Goal: Information Seeking & Learning: Learn about a topic

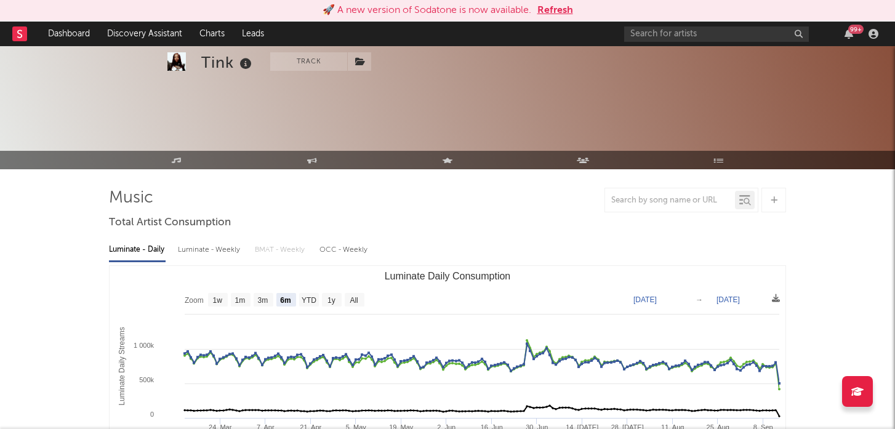
select select "6m"
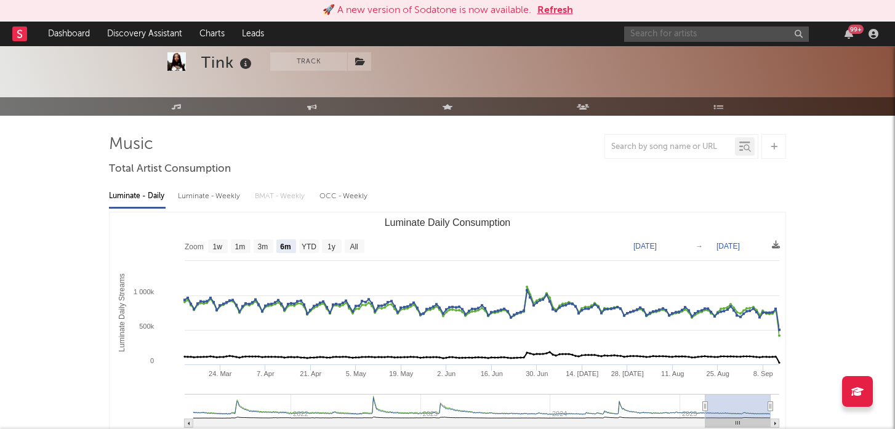
click at [690, 33] on input "text" at bounding box center [716, 33] width 185 height 15
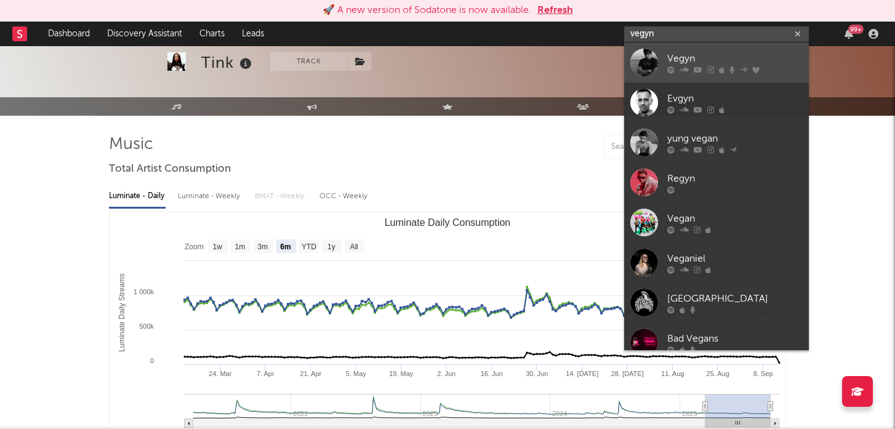
type input "vegyn"
click at [651, 55] on div at bounding box center [645, 63] width 28 height 28
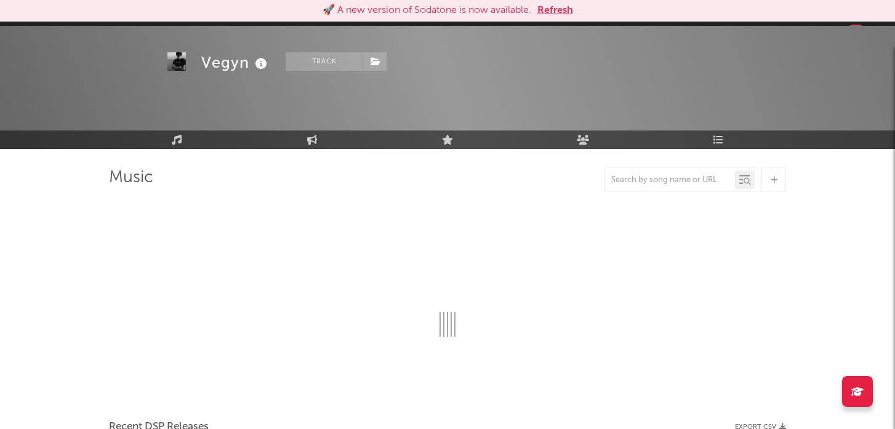
scroll to position [54, 0]
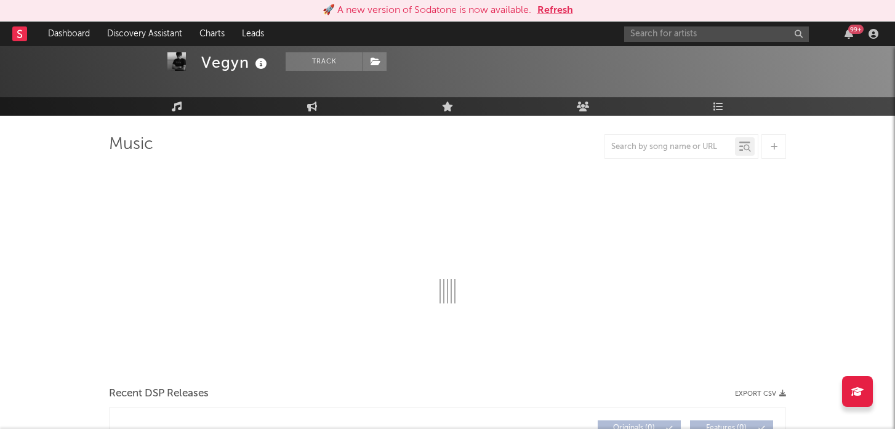
select select "6m"
